Goal: Task Accomplishment & Management: Complete application form

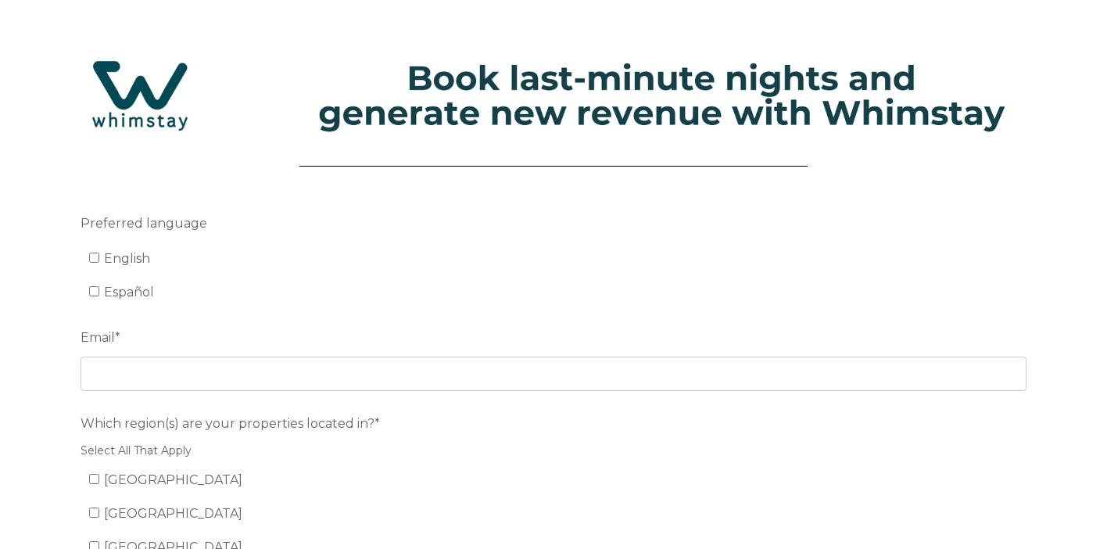
click at [93, 253] on label "English" at bounding box center [119, 258] width 61 height 15
click at [93, 253] on input "English" at bounding box center [94, 257] width 10 height 10
checkbox input "true"
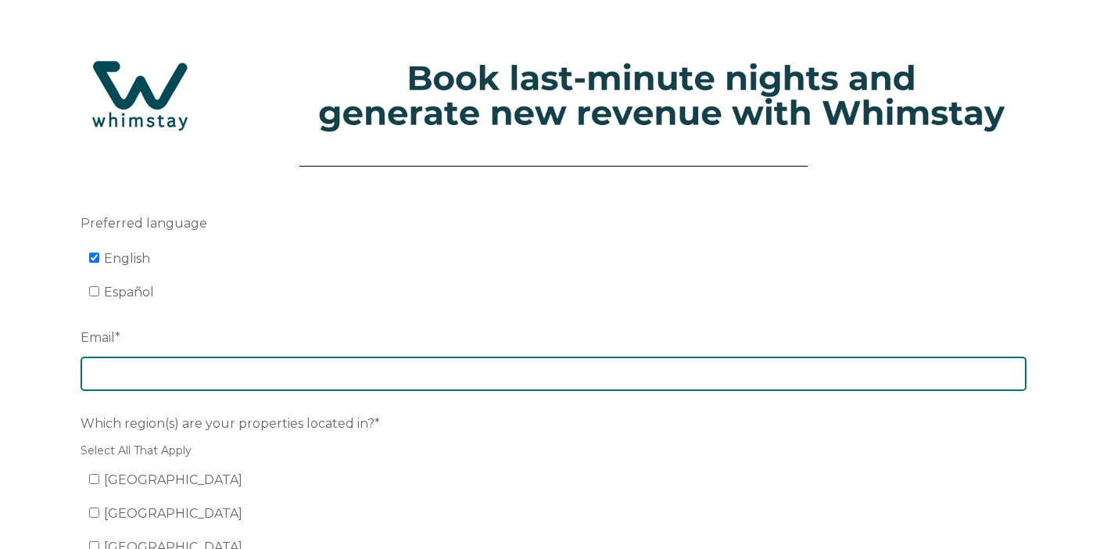
click at [193, 374] on input "Email *" at bounding box center [554, 373] width 946 height 34
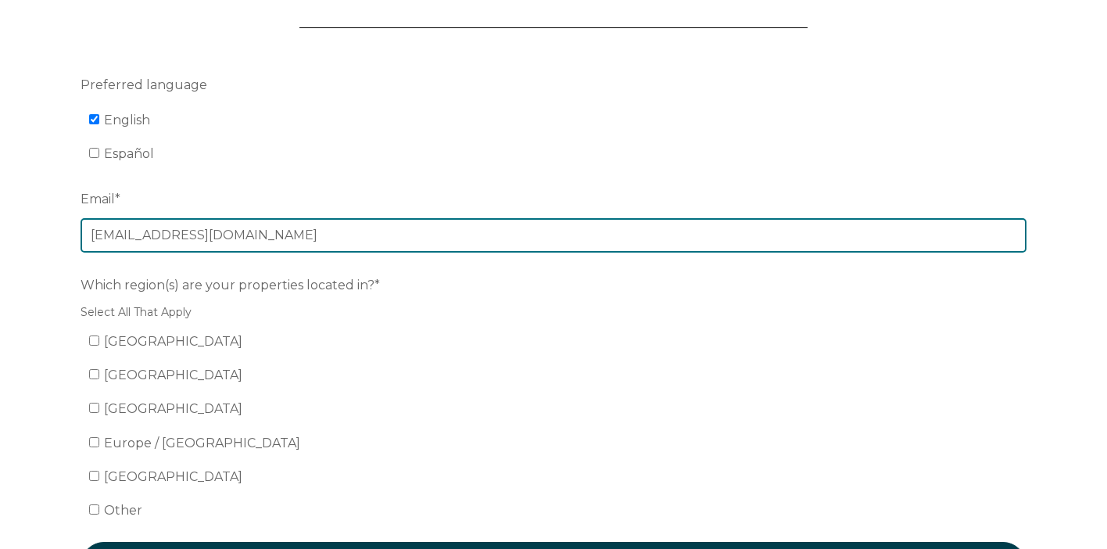
scroll to position [153, 0]
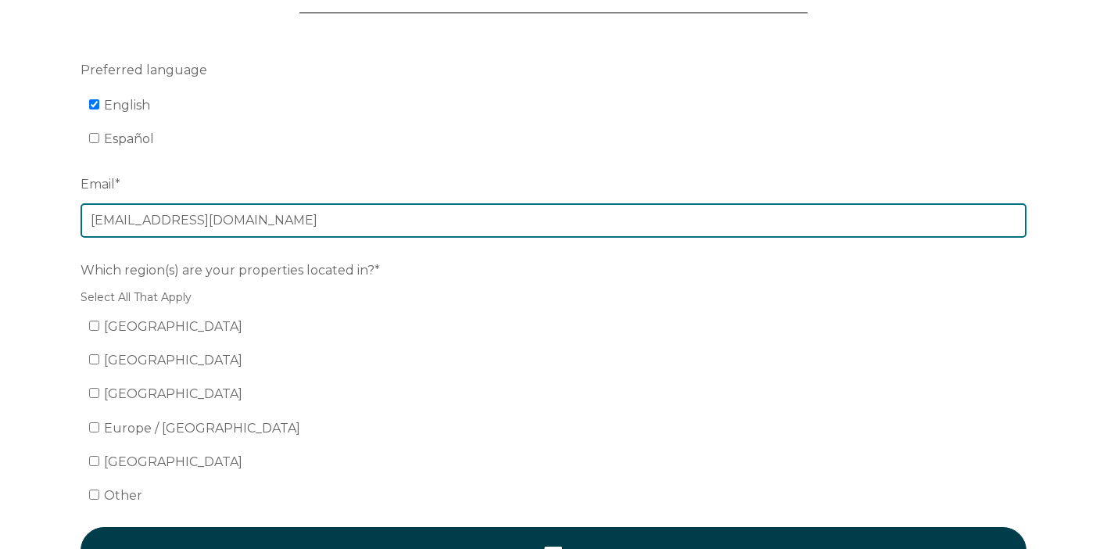
type input "plazavacations@gmail.com"
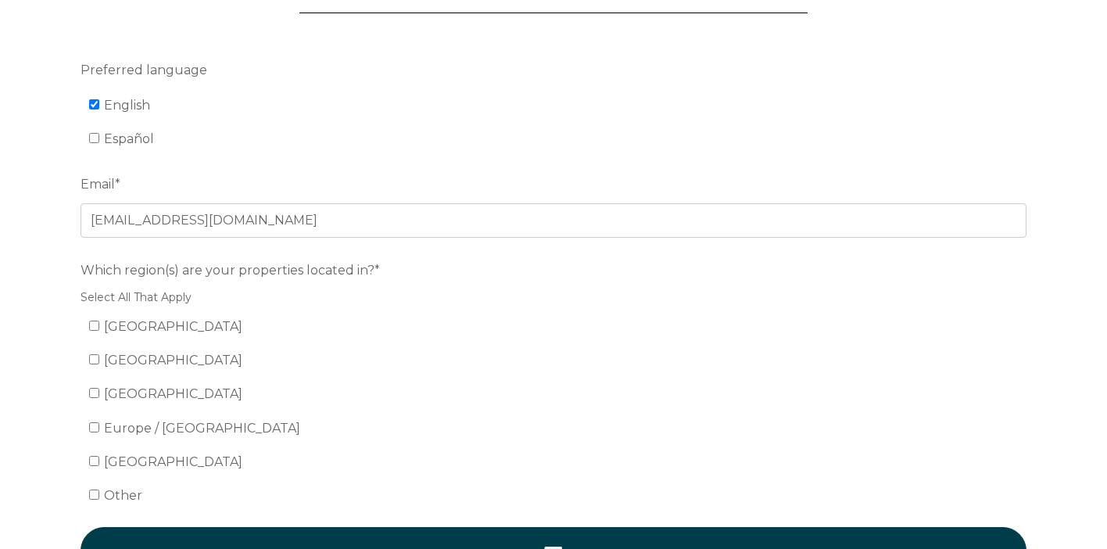
click at [95, 327] on input "[GEOGRAPHIC_DATA]" at bounding box center [94, 325] width 10 height 10
checkbox input "true"
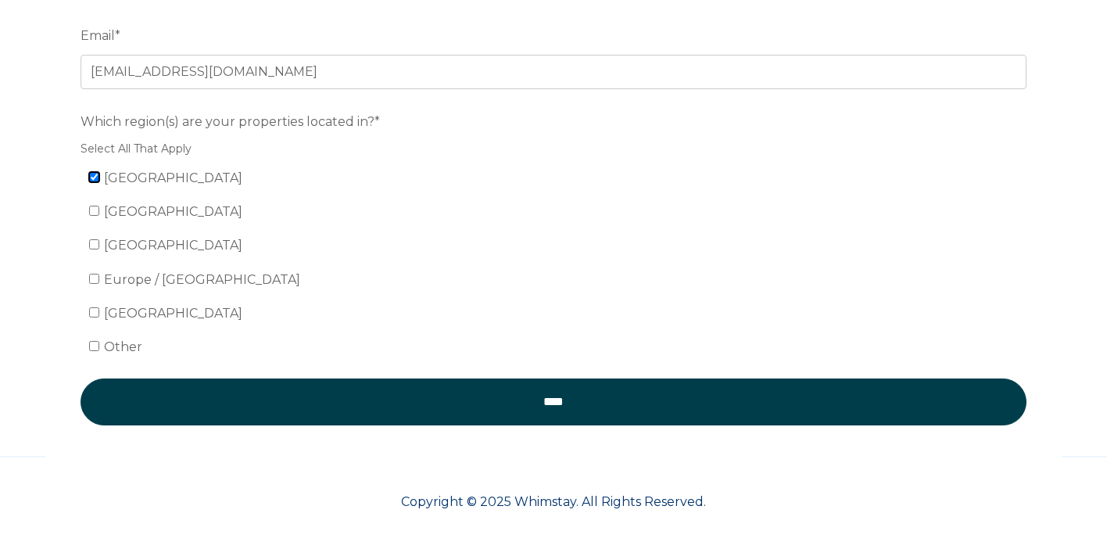
scroll to position [302, 0]
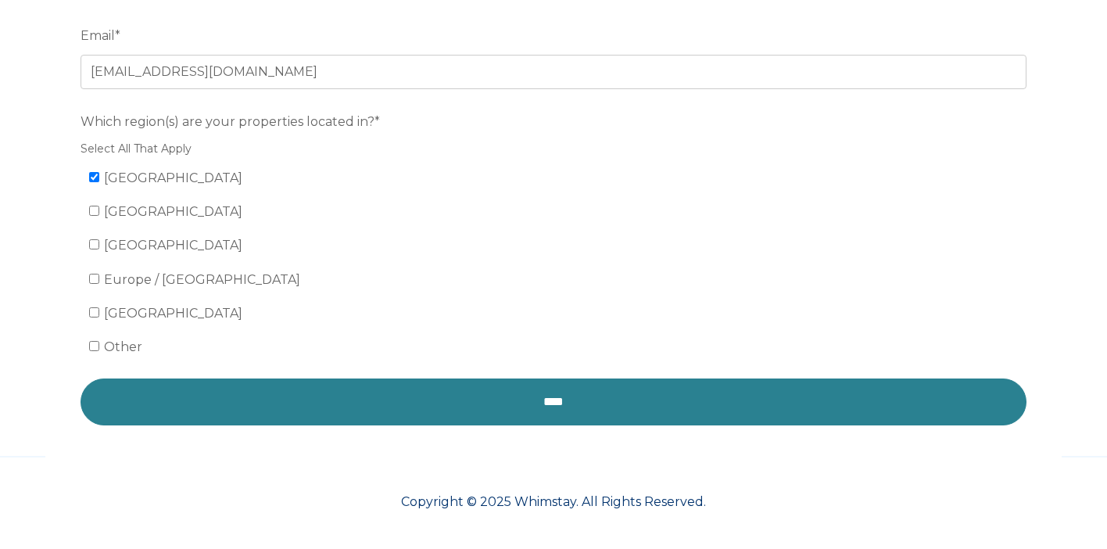
click at [549, 402] on input "****" at bounding box center [554, 401] width 946 height 47
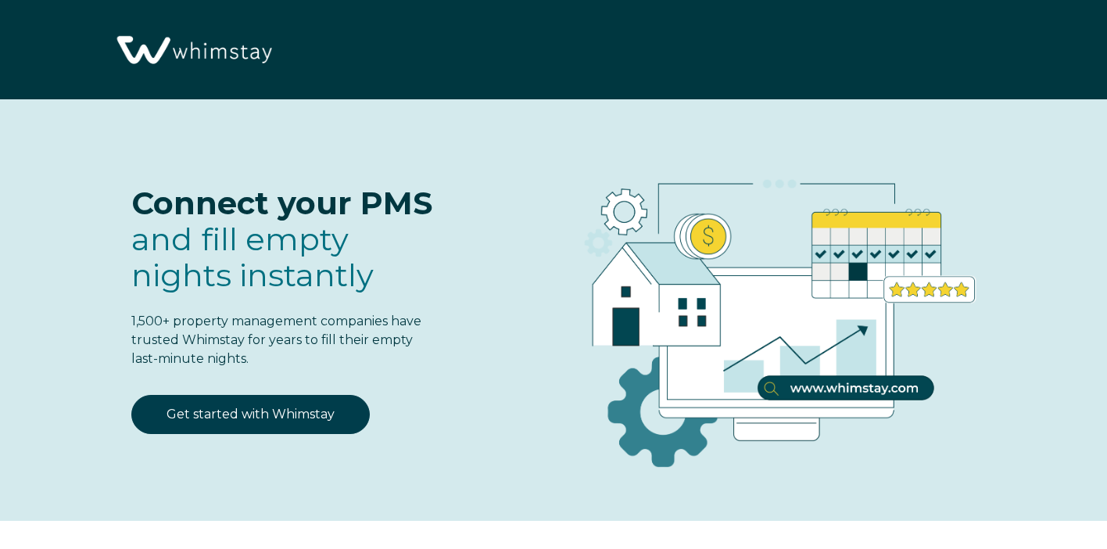
select select "US"
select select "Standard"
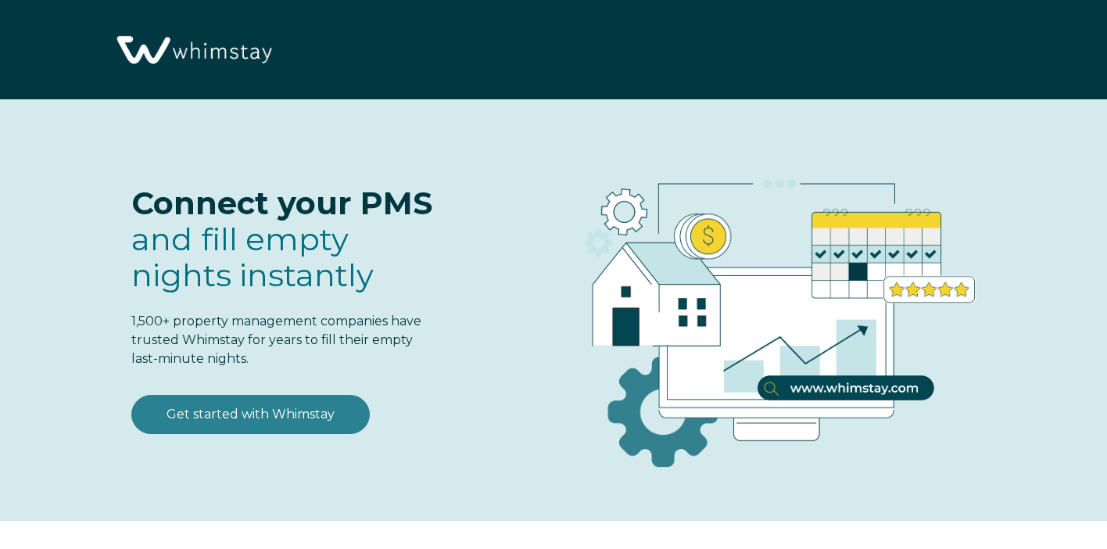
click at [320, 421] on link "Get started with Whimstay" at bounding box center [250, 414] width 238 height 39
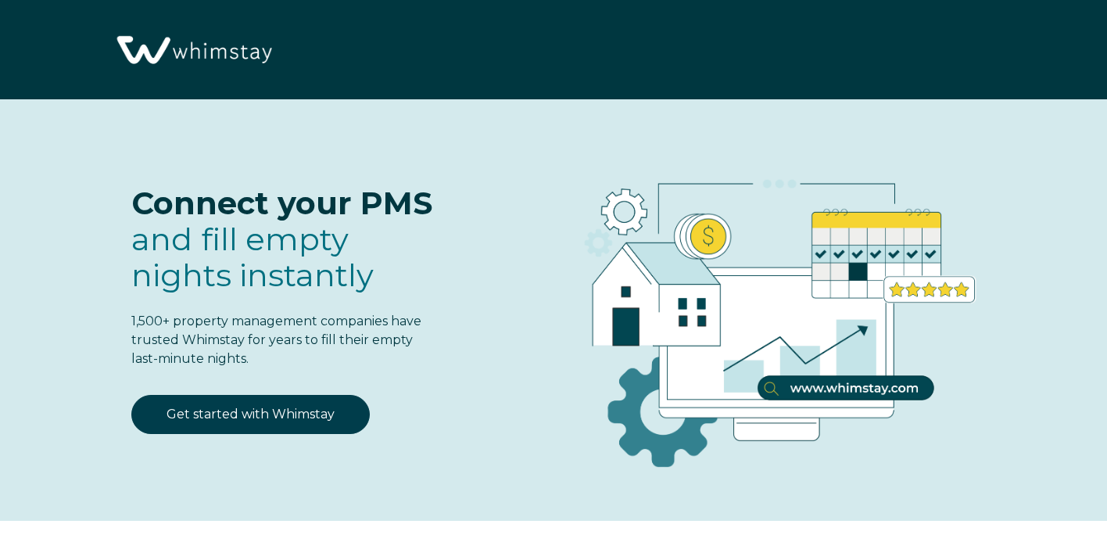
select select "US"
select select "Standard"
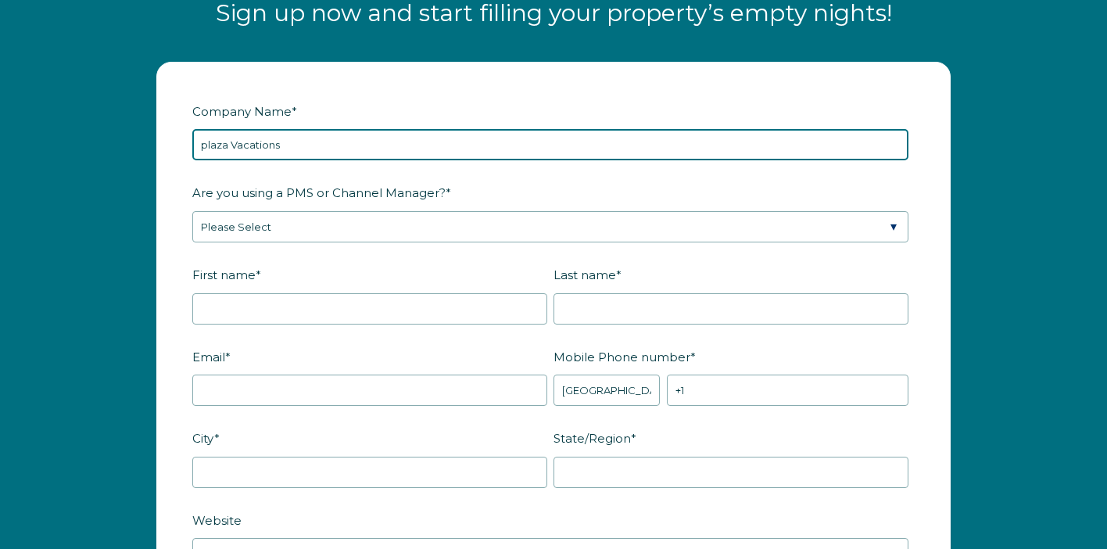
click at [206, 141] on input "plaza Vacations" at bounding box center [550, 144] width 716 height 31
type input "Plaza Vacations"
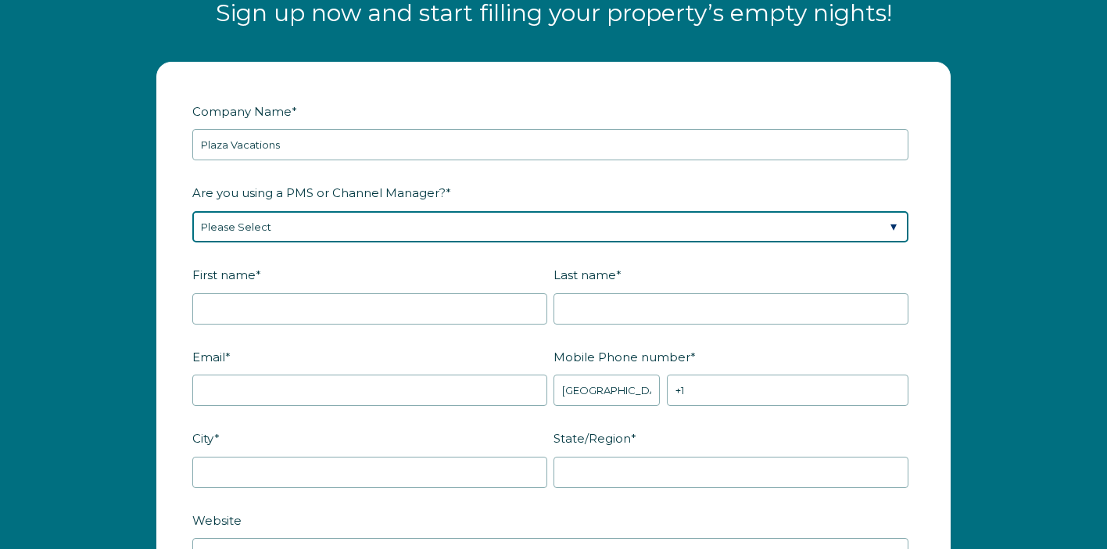
select select "Barefoot"
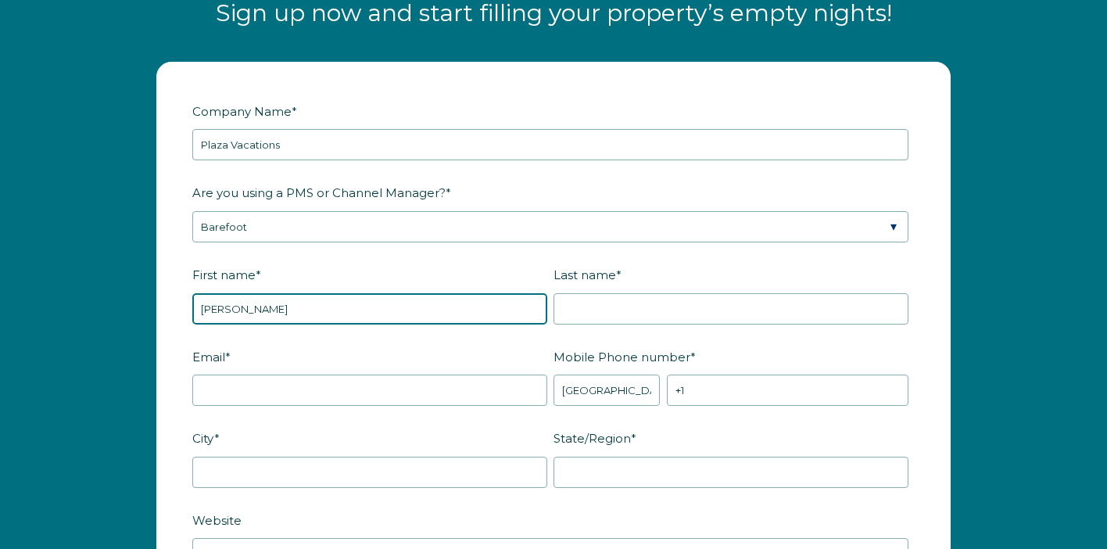
type input "Carrie"
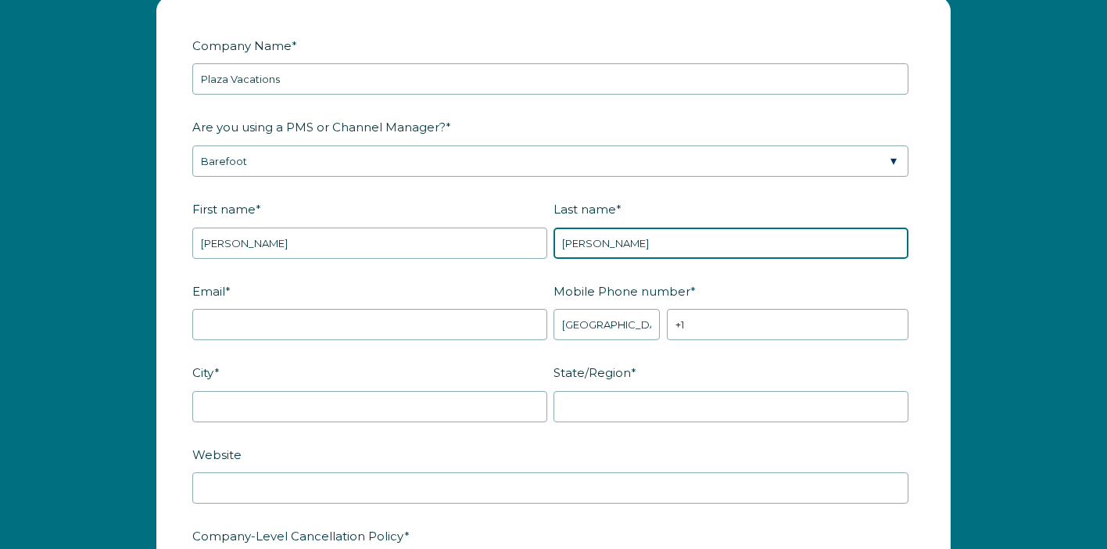
scroll to position [1950, 0]
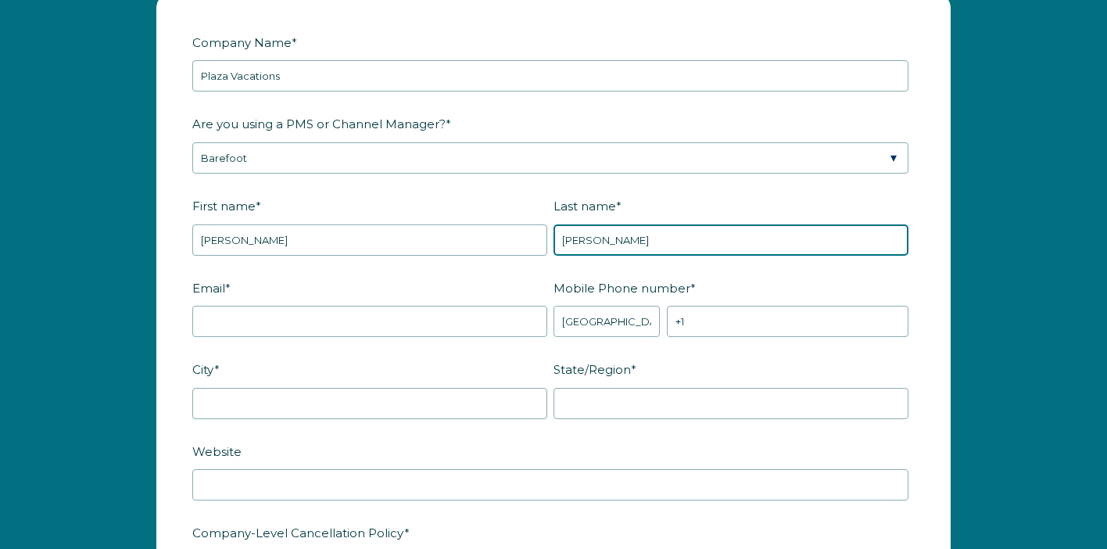
type input "Hinkson"
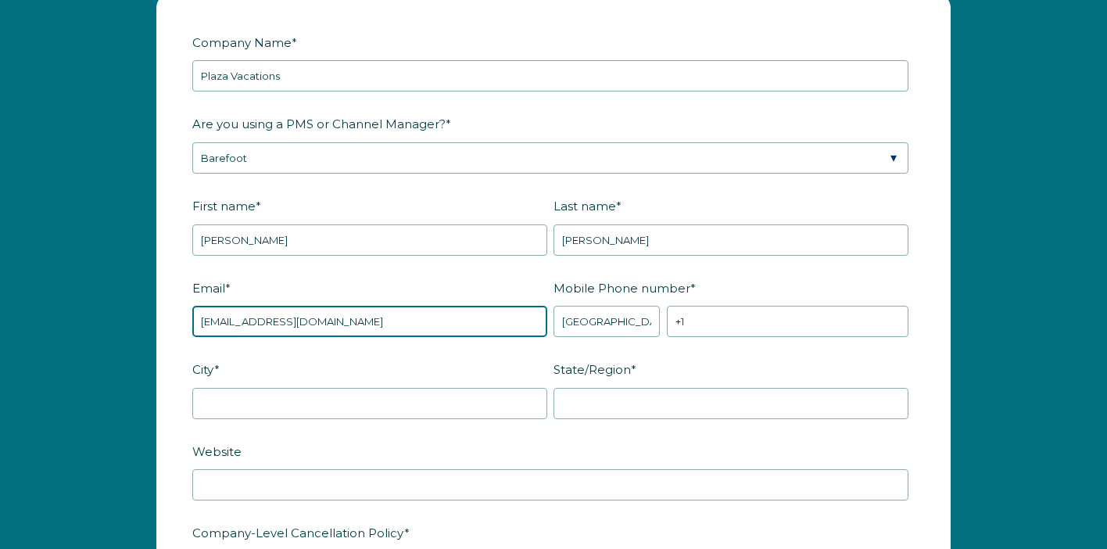
type input "PlazaVacations@gmail.com"
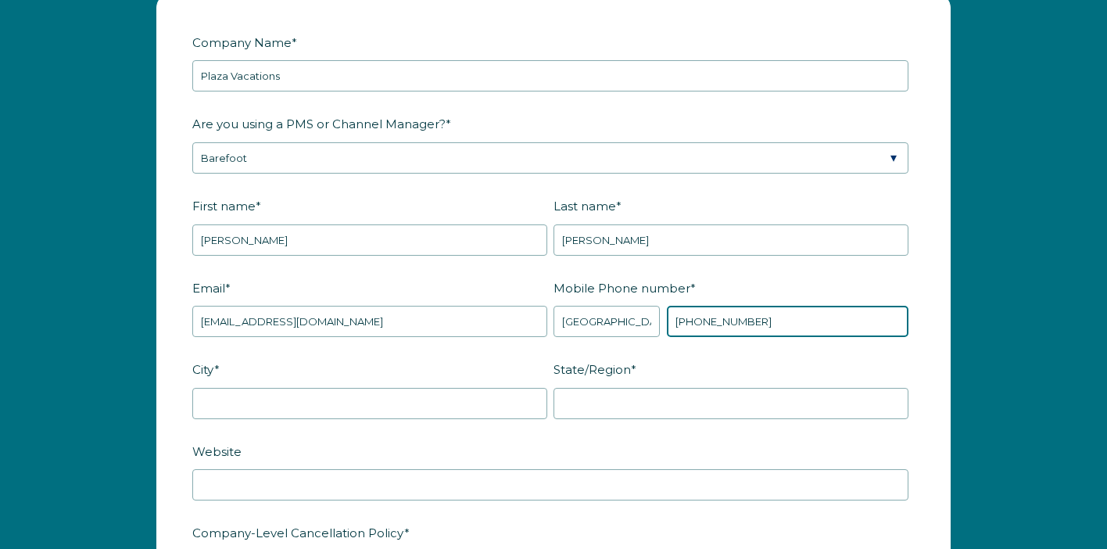
click at [688, 321] on input "+1 214-6388" at bounding box center [788, 321] width 242 height 31
type input "+1 -386-214-6388"
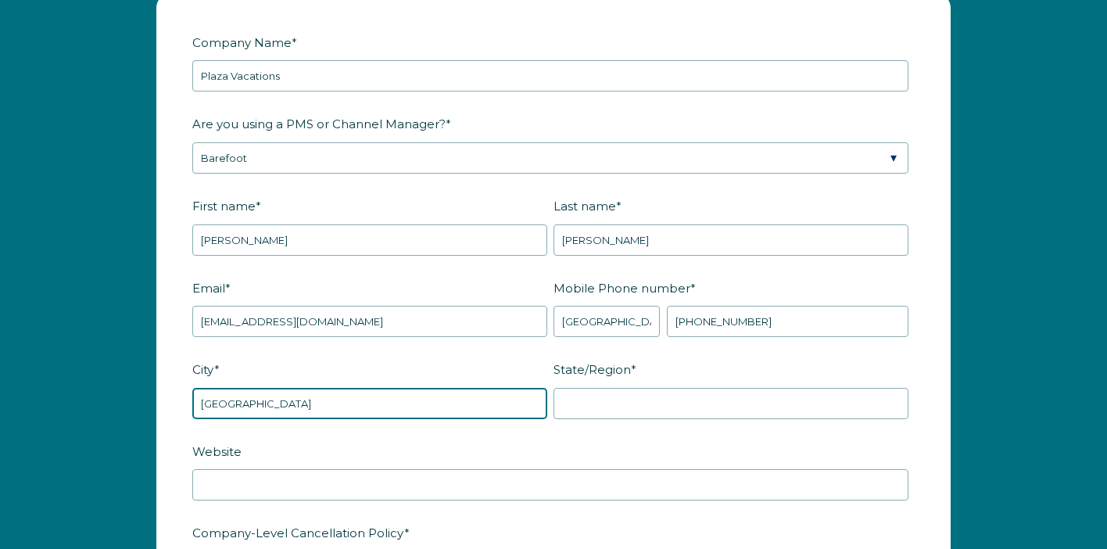
type input "Port Orange"
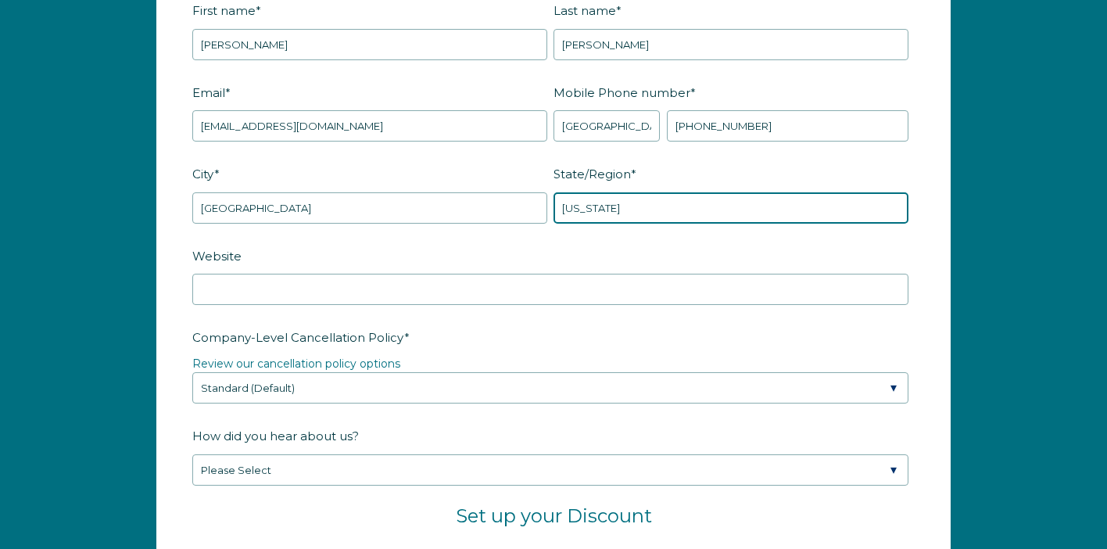
scroll to position [2138, 0]
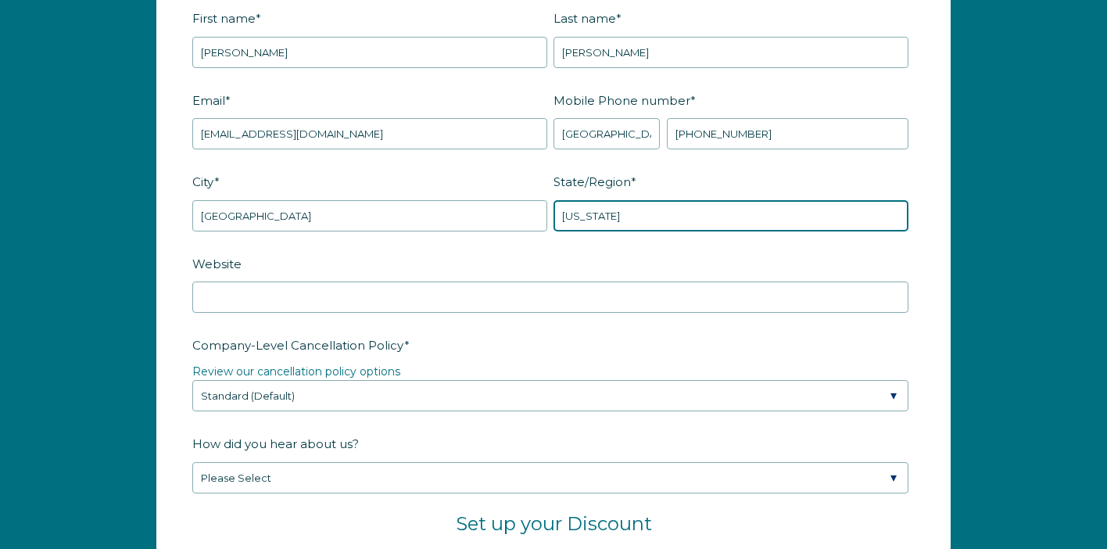
type input "florida"
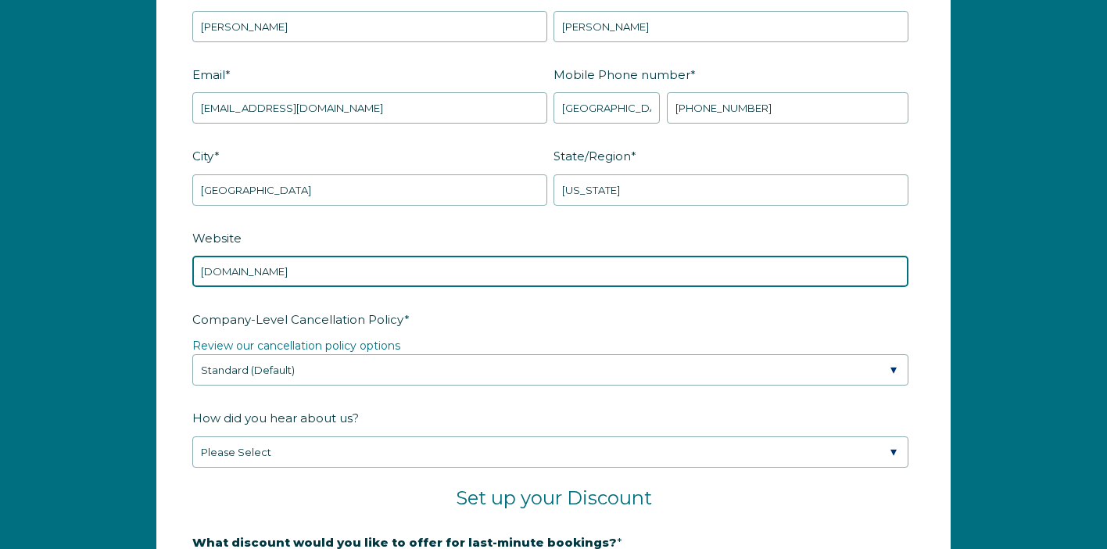
scroll to position [2185, 0]
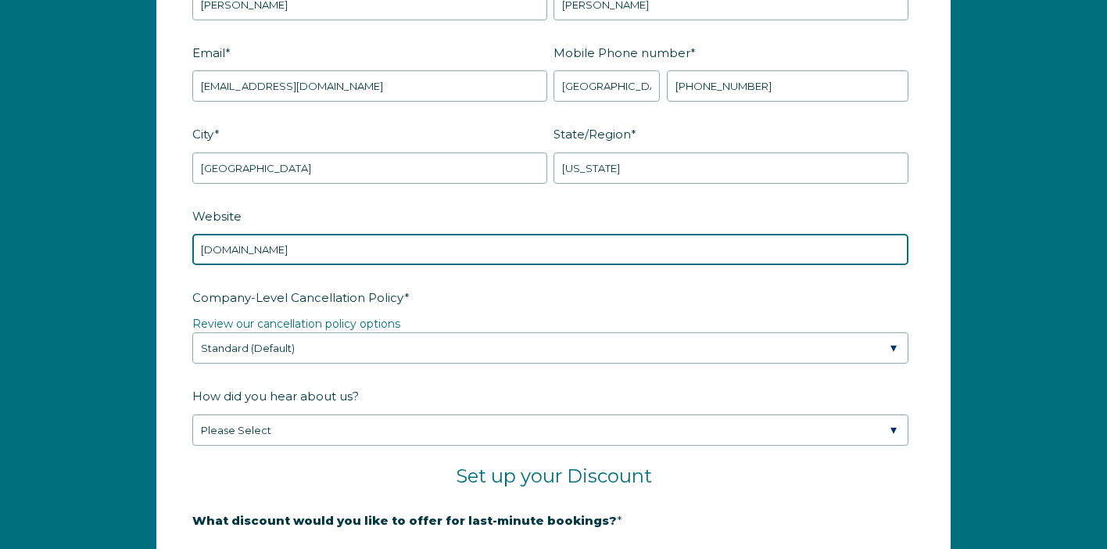
type input "www.plaza.vacations"
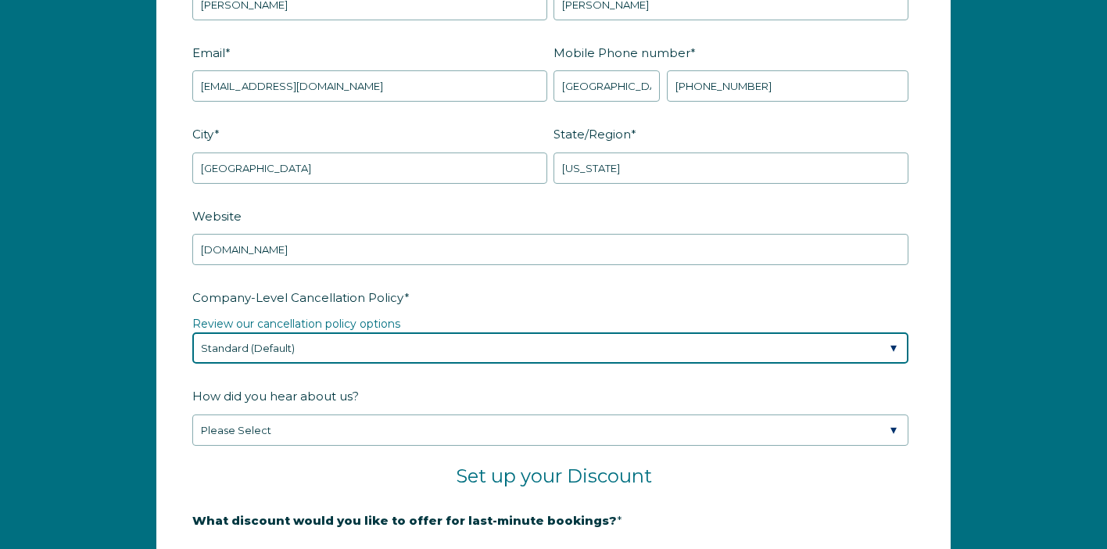
select select "Moderate"
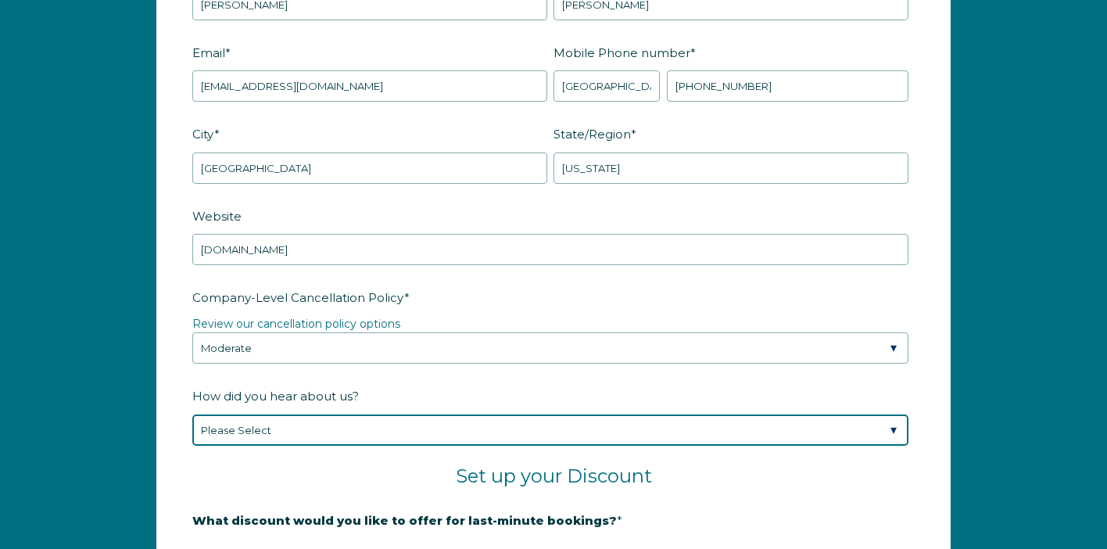
select select "Whimstay Sales"
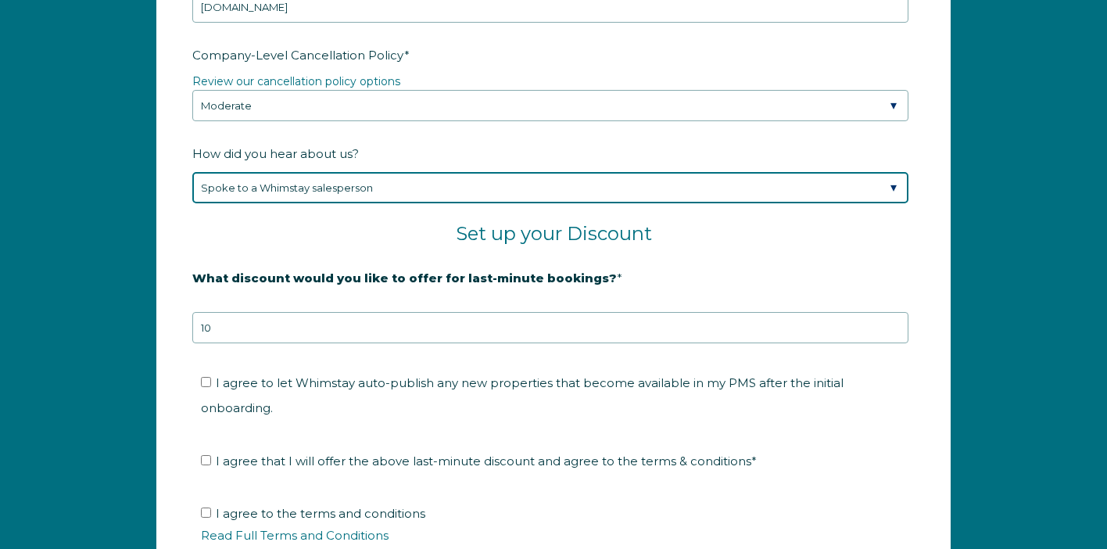
scroll to position [2439, 0]
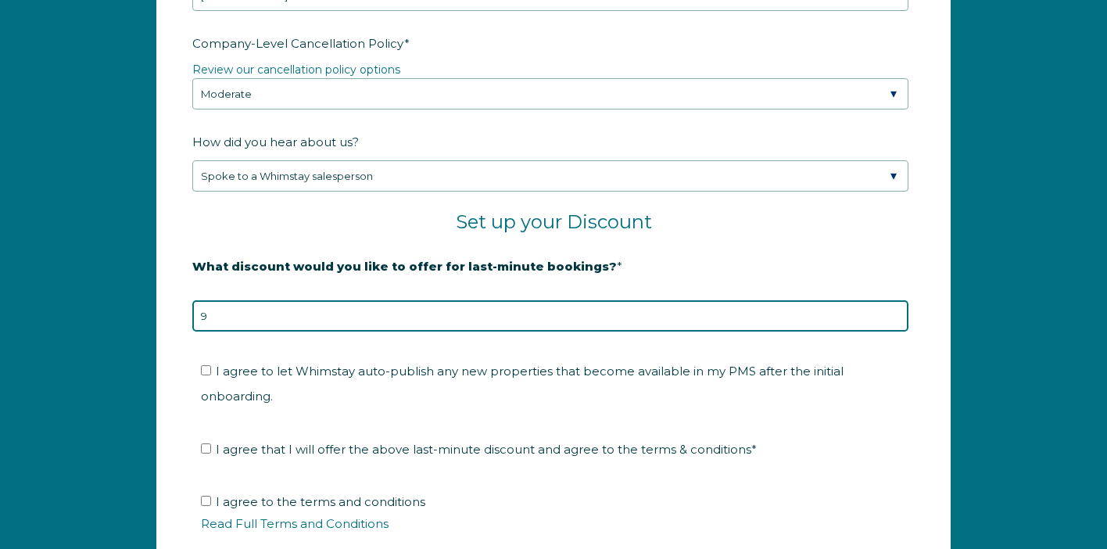
click at [893, 317] on input "9" at bounding box center [550, 315] width 716 height 31
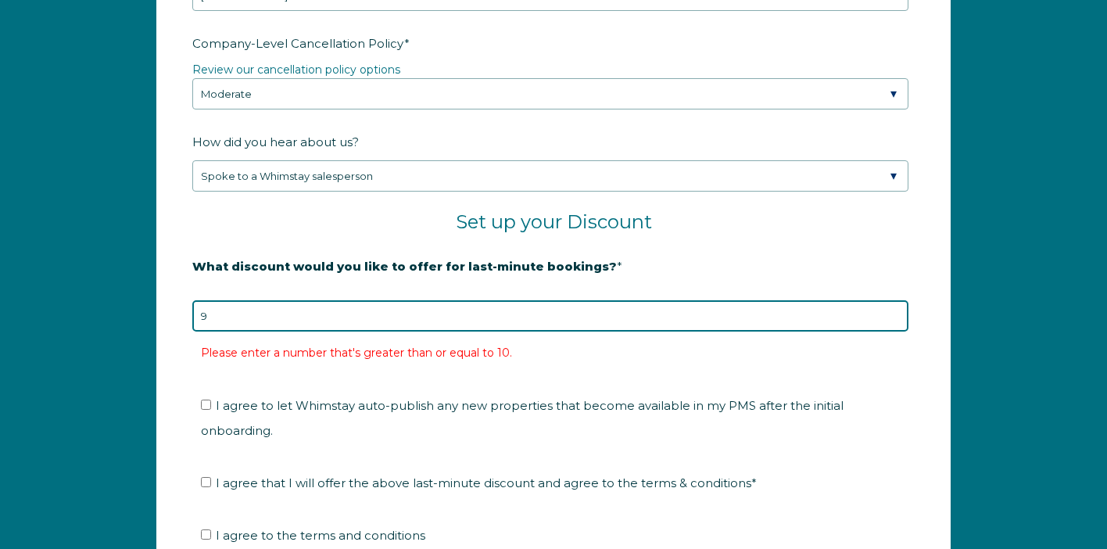
type input "10"
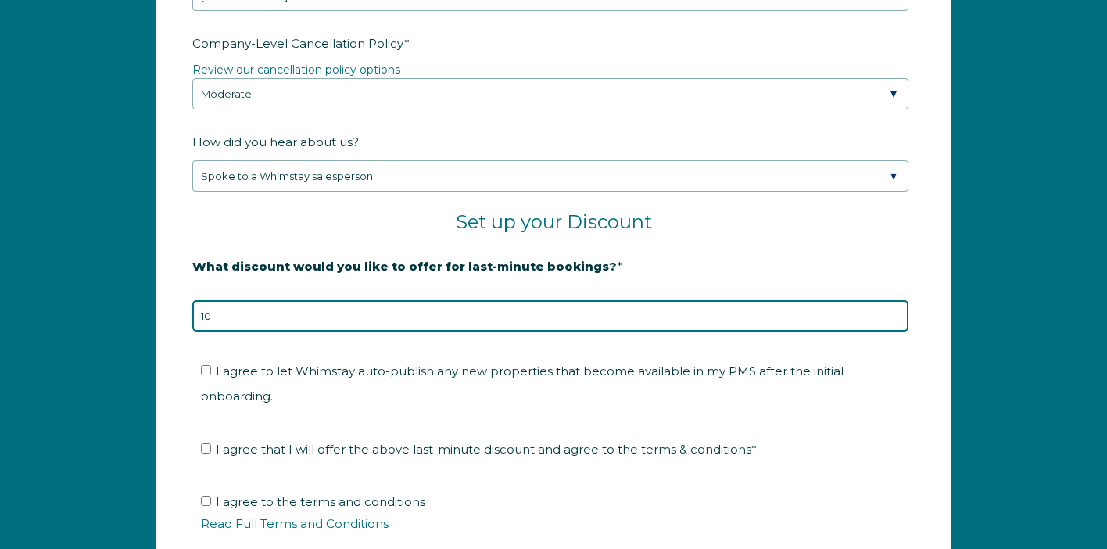
click at [874, 310] on input "10" at bounding box center [550, 315] width 716 height 31
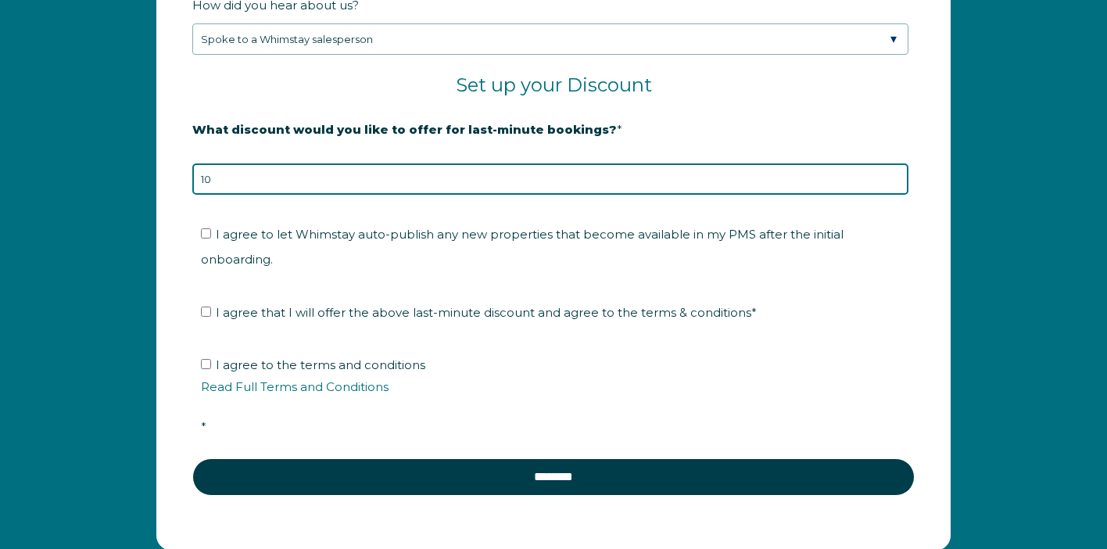
scroll to position [2576, 0]
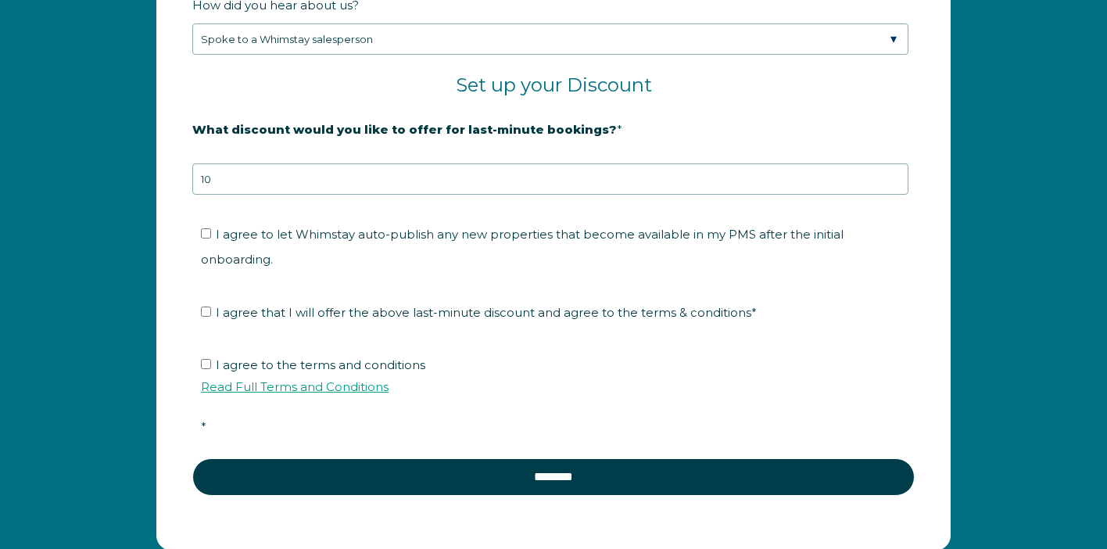
click at [252, 379] on link "Read Full Terms and Conditions" at bounding box center [295, 386] width 188 height 15
